Goal: Browse casually

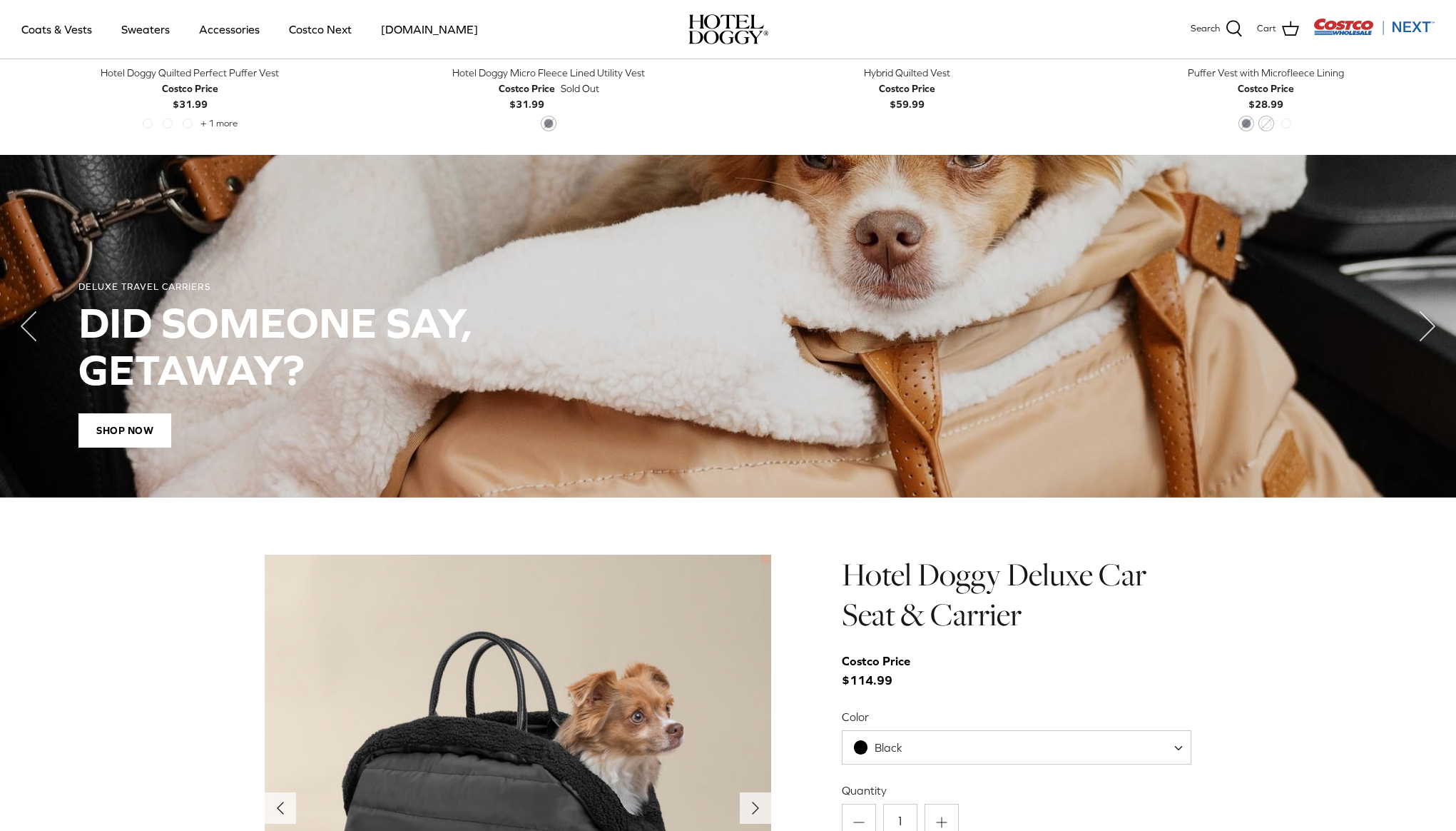
scroll to position [1416, 0]
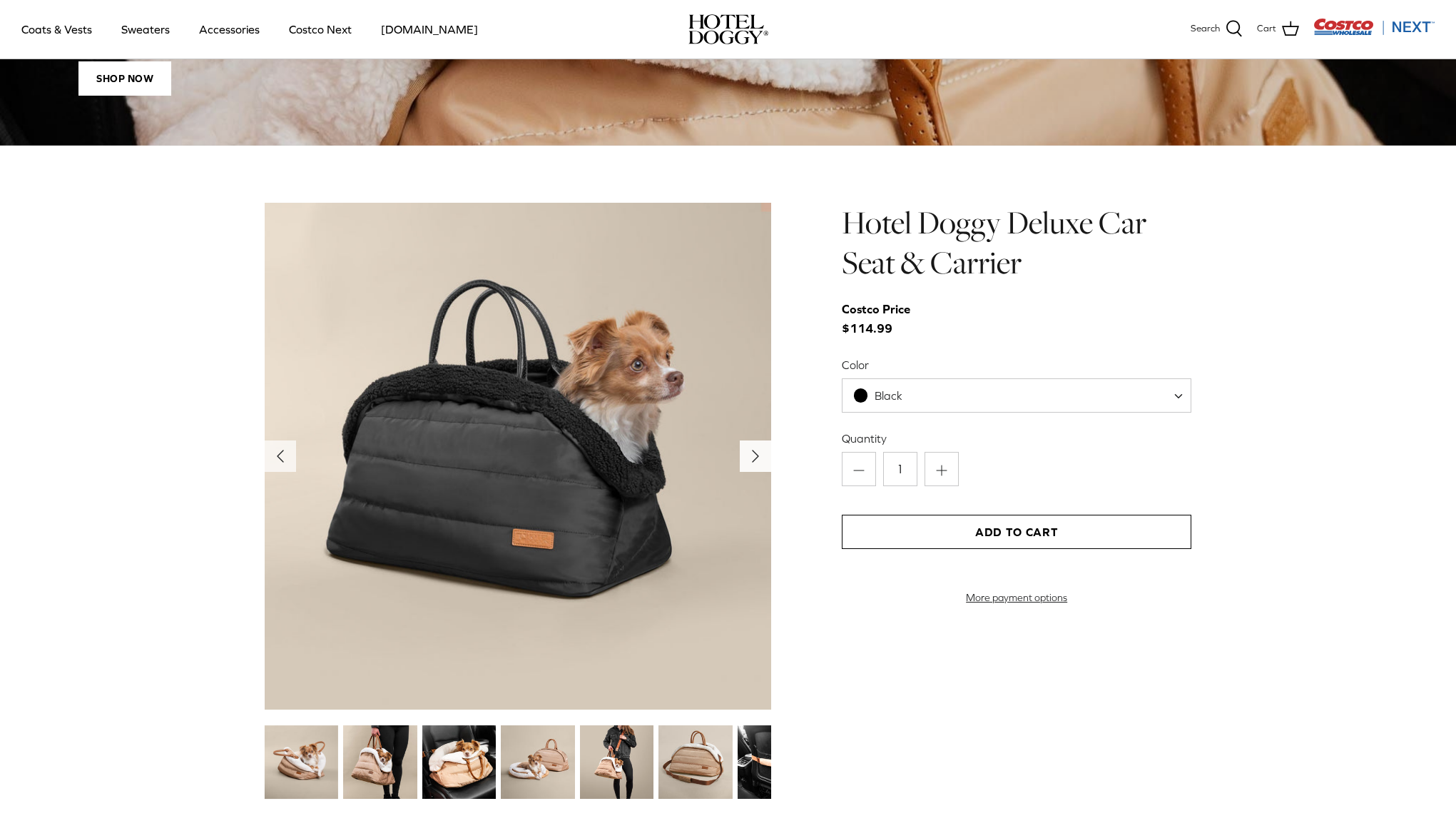
click at [756, 457] on polyline "Next" at bounding box center [755, 455] width 6 height 11
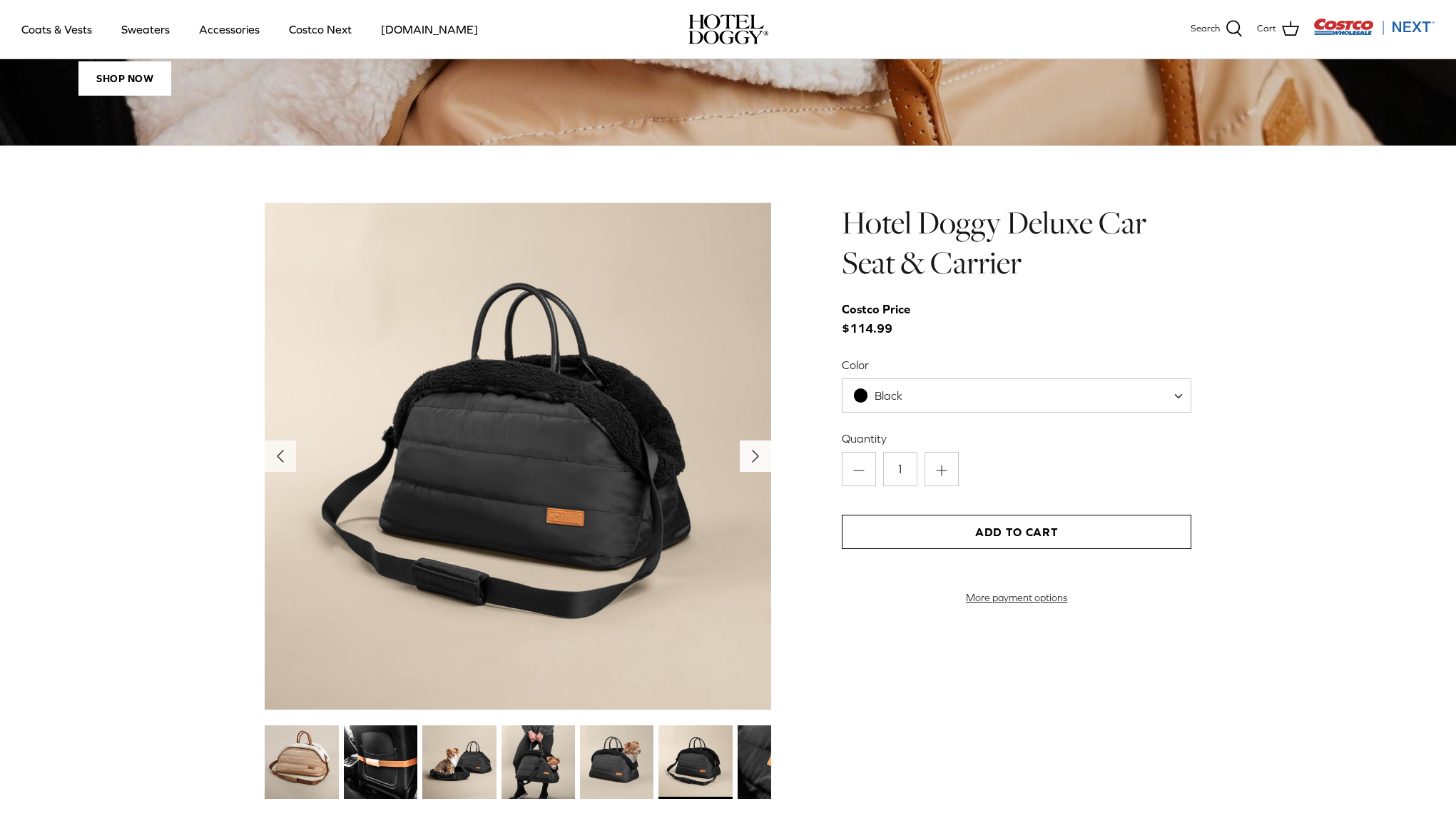
click at [756, 457] on polyline "Next" at bounding box center [755, 455] width 6 height 11
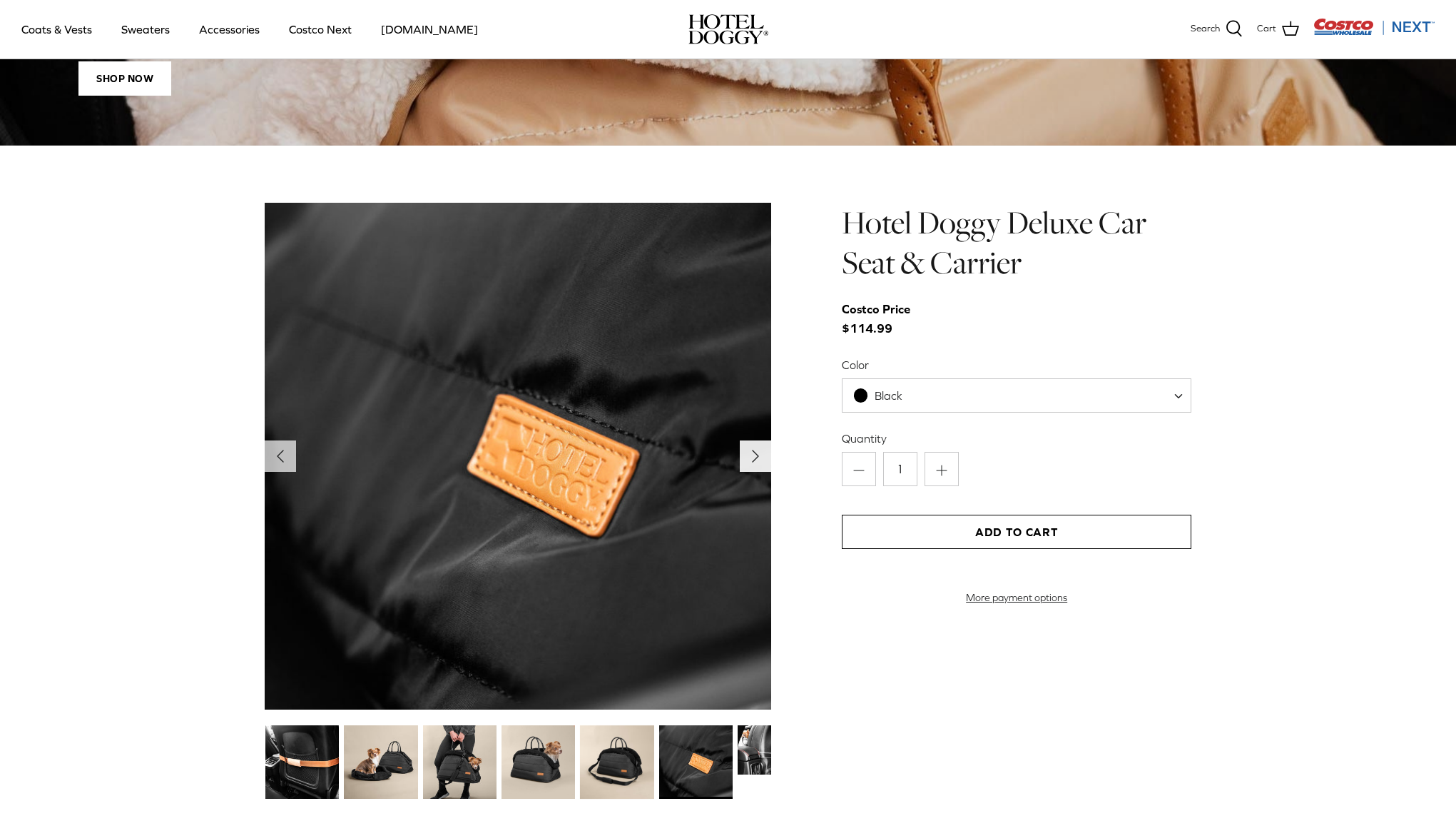
click at [756, 457] on polyline "Next" at bounding box center [755, 455] width 6 height 11
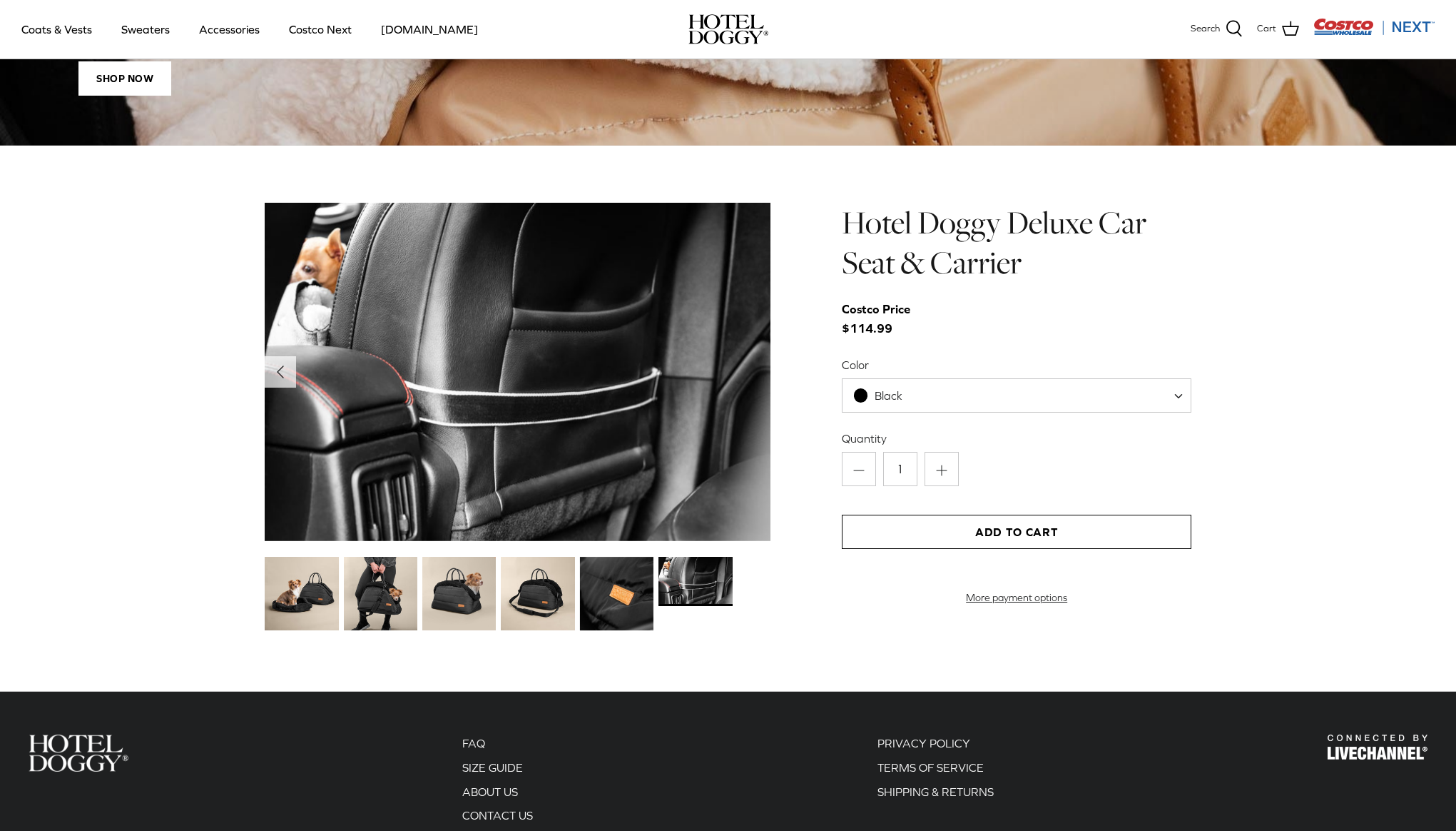
click at [756, 457] on img at bounding box center [518, 372] width 507 height 338
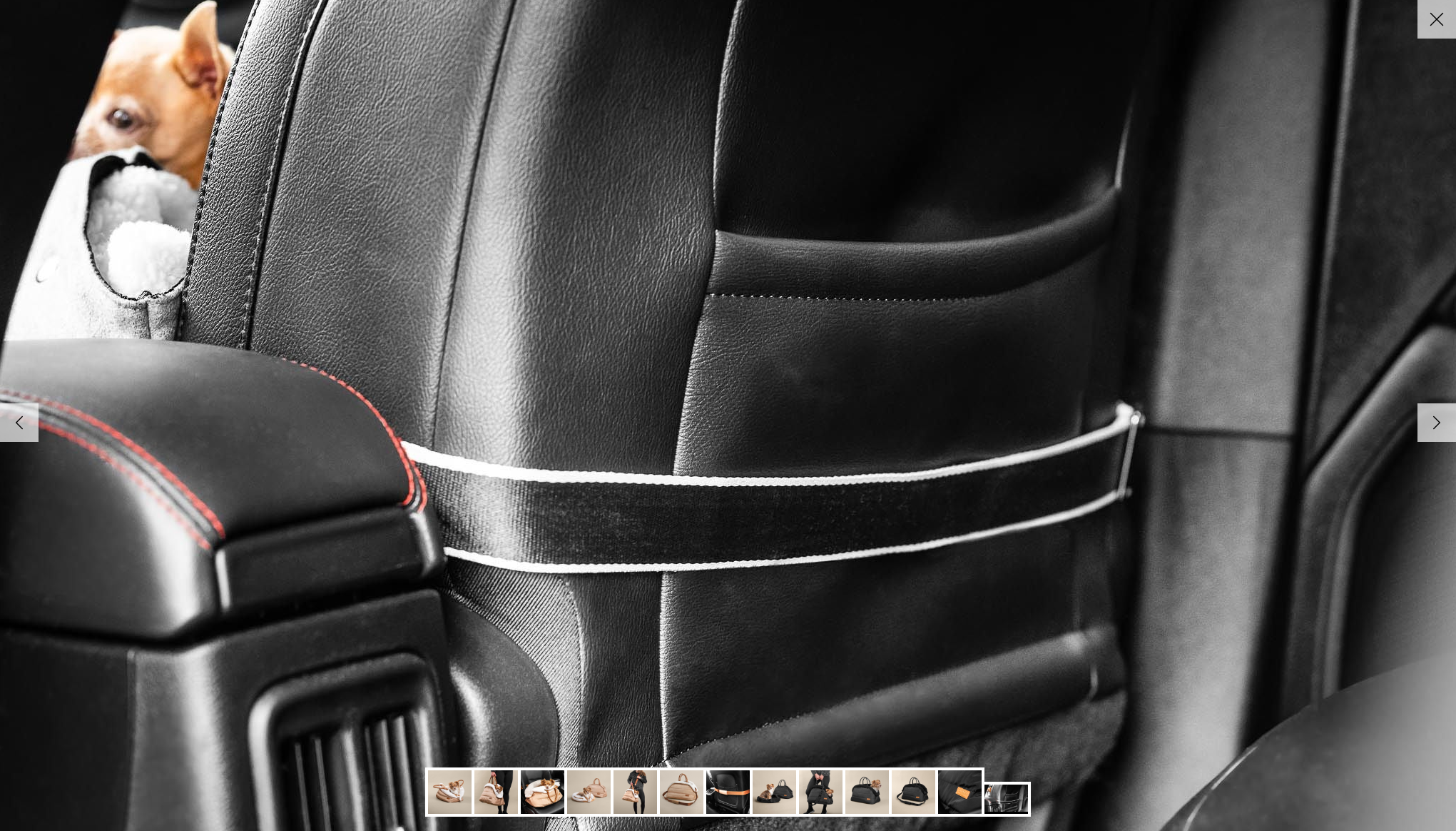
click at [756, 457] on img at bounding box center [729, 416] width 1461 height 976
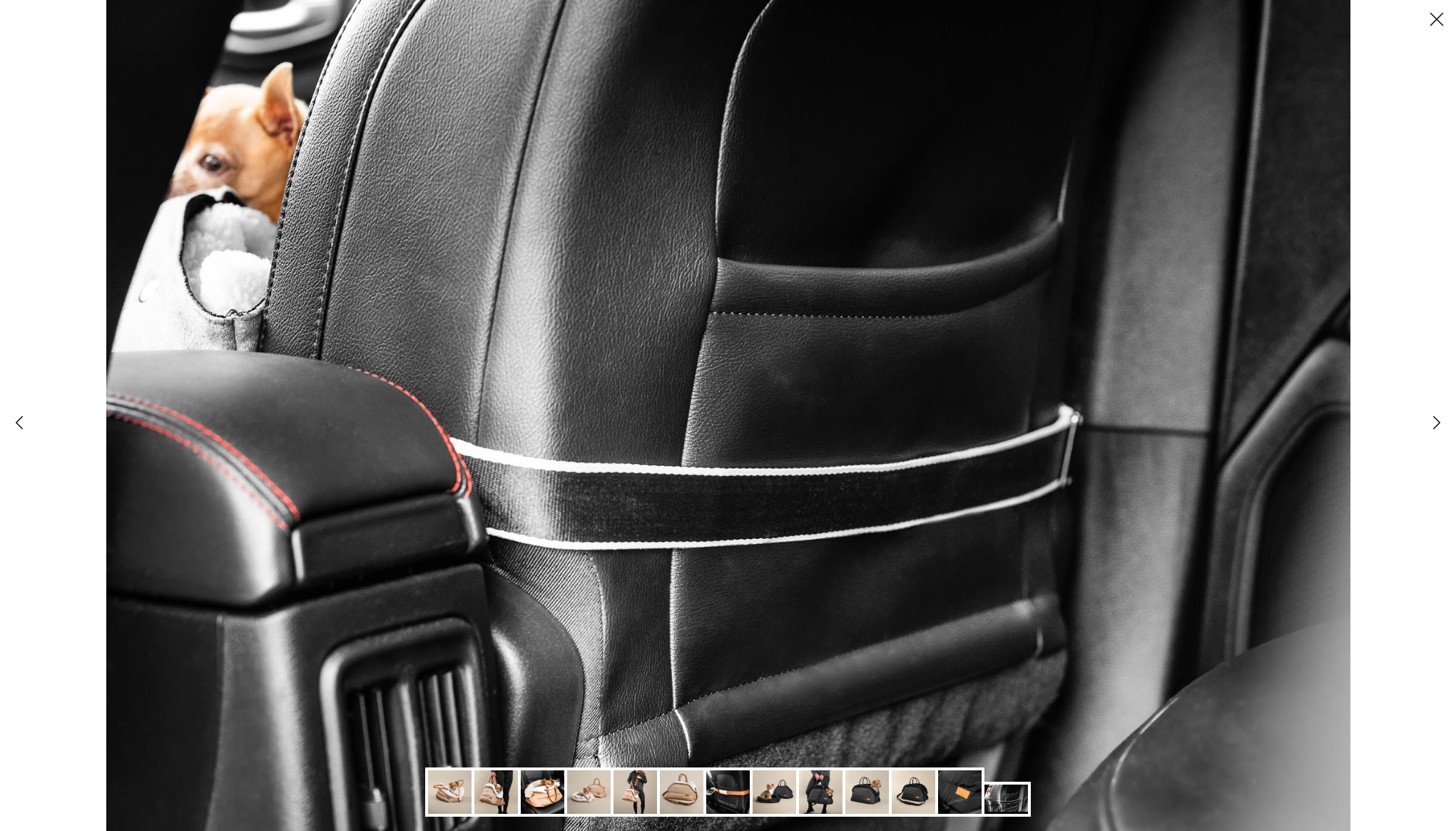
click at [1434, 423] on polyline at bounding box center [1436, 423] width 6 height 12
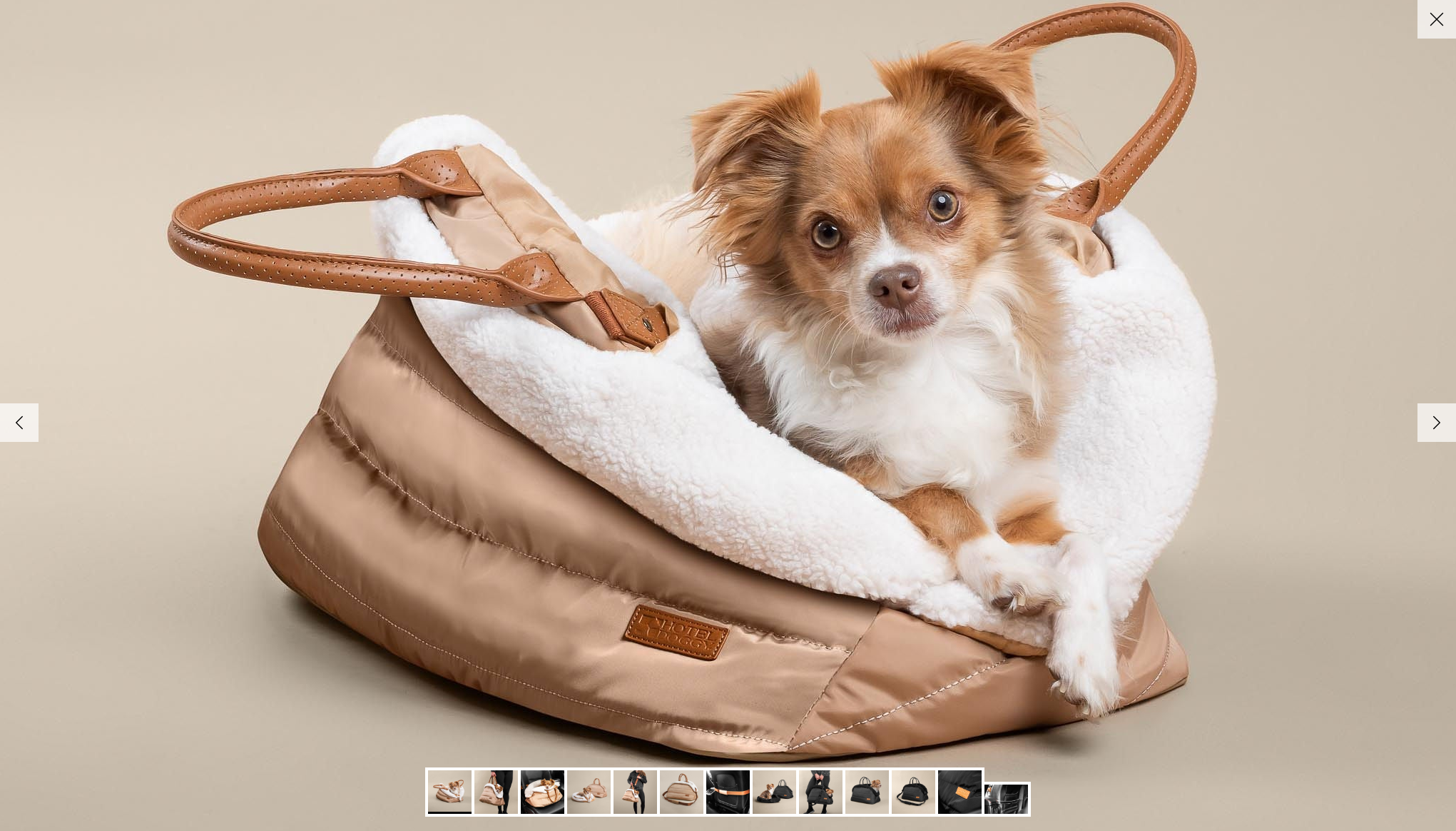
click at [1434, 423] on polyline at bounding box center [1436, 423] width 6 height 12
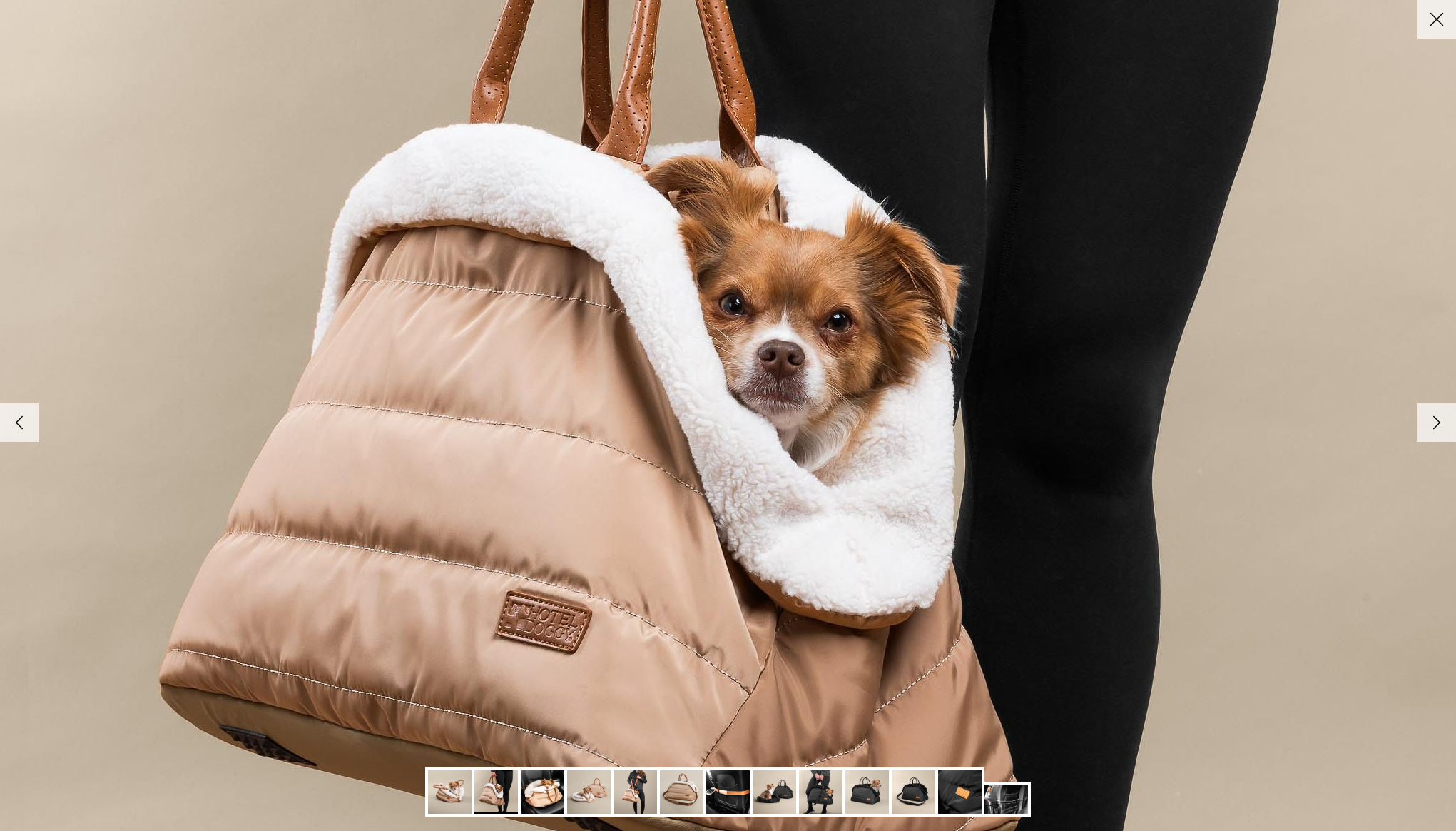
click at [1434, 423] on polyline at bounding box center [1436, 423] width 6 height 12
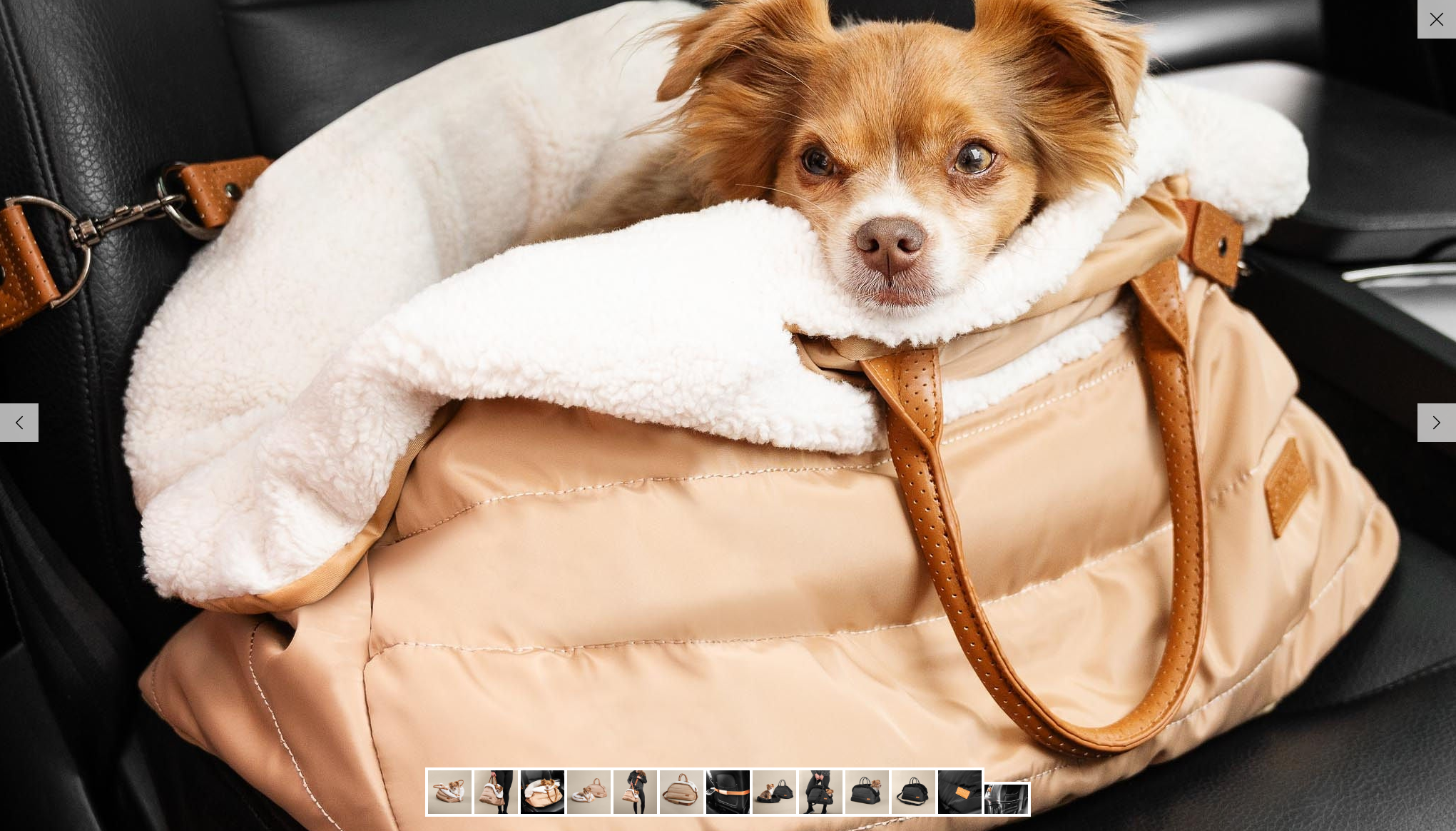
click at [1434, 423] on polyline at bounding box center [1436, 423] width 6 height 12
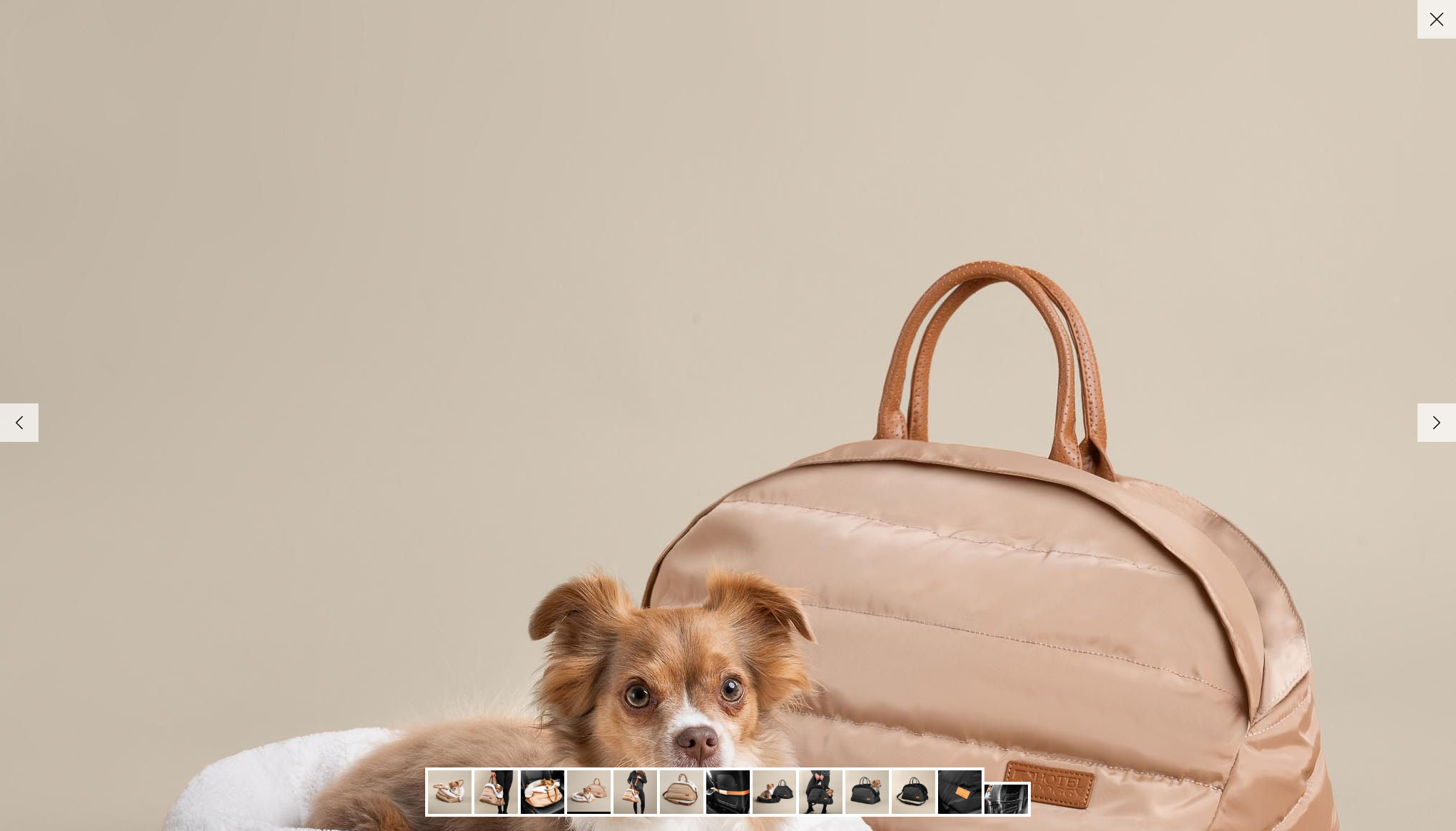
click at [1433, 10] on icon "Close" at bounding box center [1436, 19] width 24 height 24
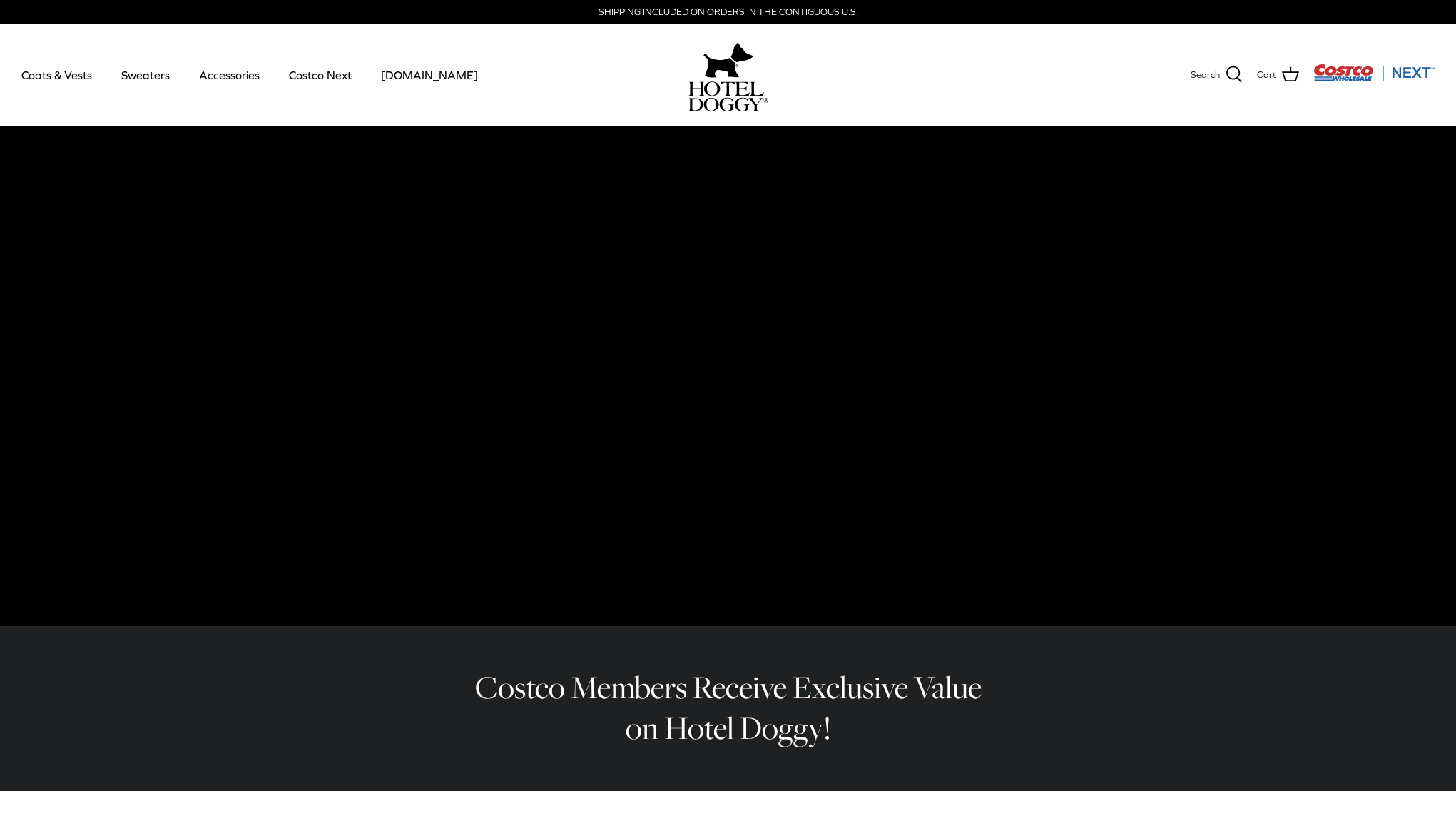
scroll to position [2, 0]
